Goal: Use online tool/utility: Utilize a website feature to perform a specific function

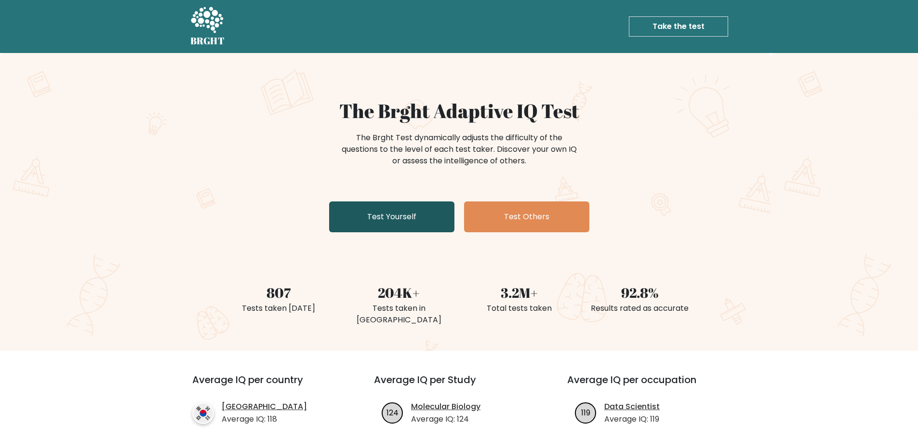
click at [404, 220] on link "Test Yourself" at bounding box center [391, 217] width 125 height 31
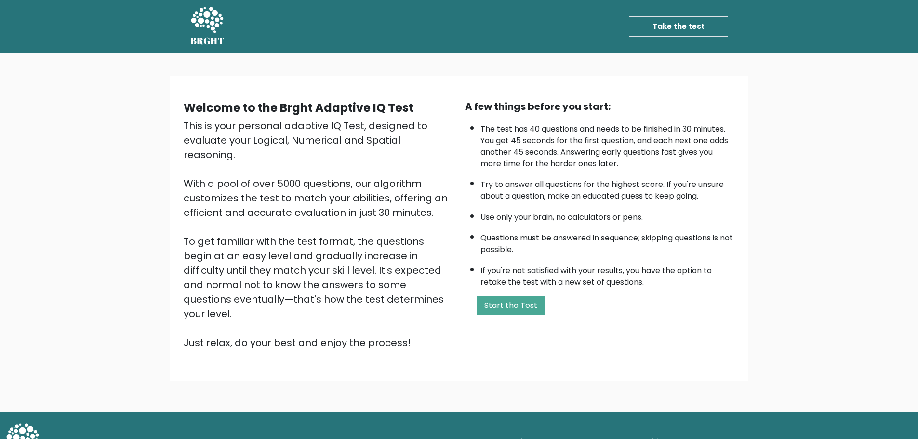
click at [545, 296] on form "Start the Test" at bounding box center [600, 305] width 270 height 19
click at [538, 300] on button "Start the Test" at bounding box center [511, 305] width 68 height 19
click at [680, 23] on link "Take the test" at bounding box center [678, 26] width 99 height 20
click at [663, 25] on link "Take the test" at bounding box center [678, 26] width 99 height 20
click at [529, 312] on button "Start the Test" at bounding box center [511, 305] width 68 height 19
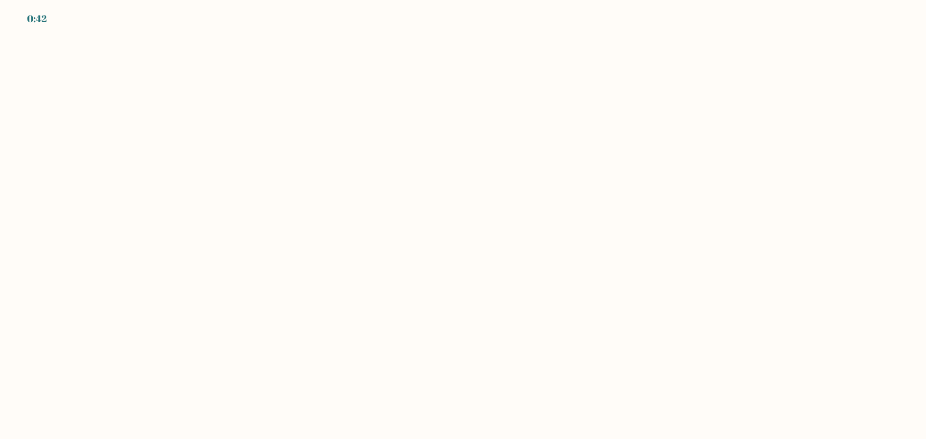
click at [550, 144] on body "0:42" at bounding box center [463, 219] width 926 height 439
click at [548, 103] on body "0:41" at bounding box center [463, 219] width 926 height 439
